Goal: Information Seeking & Learning: Learn about a topic

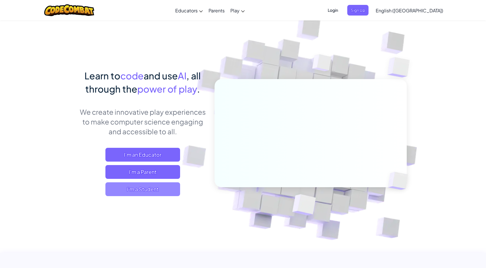
click at [154, 195] on span "I'm a Student" at bounding box center [143, 189] width 75 height 14
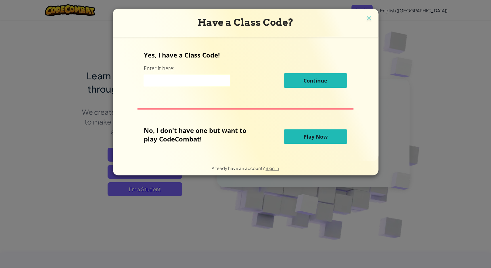
click at [312, 135] on span "Play Now" at bounding box center [315, 136] width 24 height 7
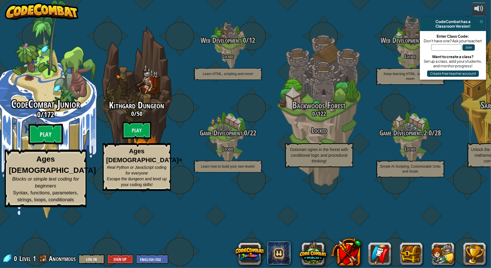
click at [54, 112] on span "CodeCombat Junior" at bounding box center [45, 104] width 69 height 15
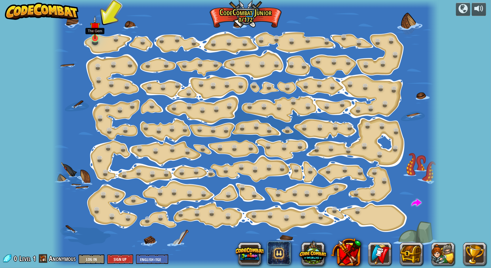
click at [96, 39] on img at bounding box center [95, 27] width 10 height 23
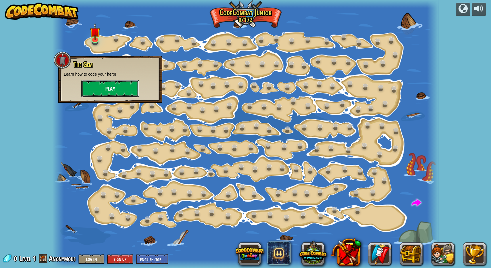
click at [106, 92] on button "Play" at bounding box center [110, 88] width 58 height 17
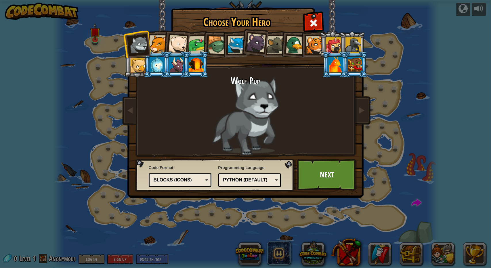
click at [263, 40] on div at bounding box center [255, 42] width 19 height 19
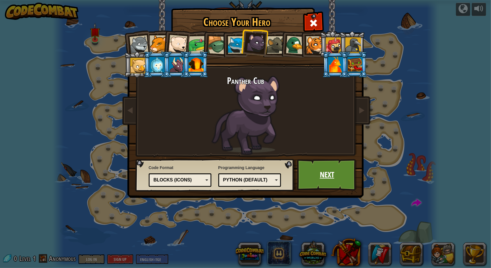
click at [323, 178] on link "Next" at bounding box center [327, 175] width 60 height 32
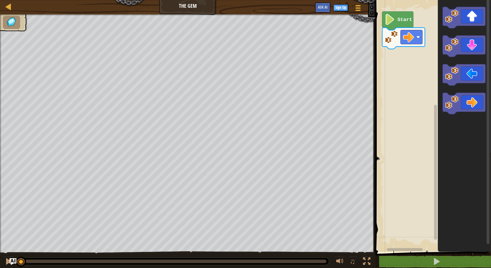
click at [396, 25] on icon "Blockly Workspace" at bounding box center [397, 21] width 31 height 19
click at [395, 23] on icon "Blockly Workspace" at bounding box center [397, 21] width 31 height 19
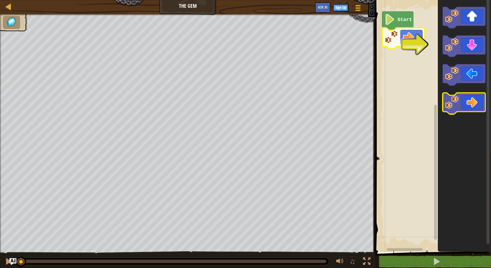
click at [471, 101] on icon "Blockly Workspace" at bounding box center [464, 103] width 43 height 21
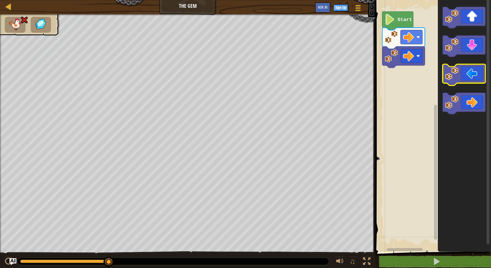
click at [470, 74] on icon "Blockly Workspace" at bounding box center [464, 74] width 43 height 21
click at [471, 74] on icon "Blockly Workspace" at bounding box center [464, 74] width 43 height 21
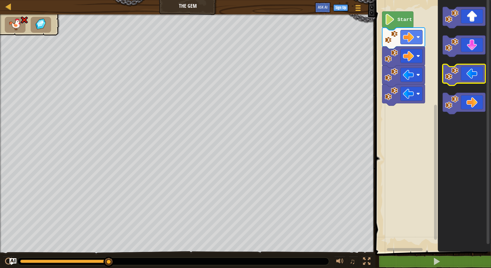
click at [471, 74] on icon "Blockly Workspace" at bounding box center [464, 74] width 43 height 21
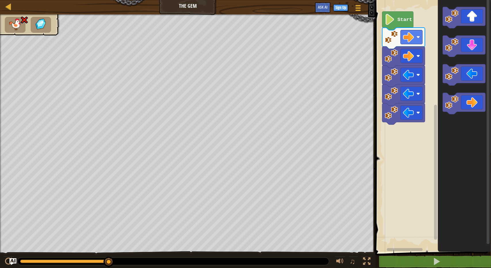
click at [400, 18] on text "Start" at bounding box center [404, 19] width 15 height 5
click at [414, 39] on image "Blockly Workspace" at bounding box center [408, 37] width 11 height 11
